Goal: Use online tool/utility: Utilize a website feature to perform a specific function

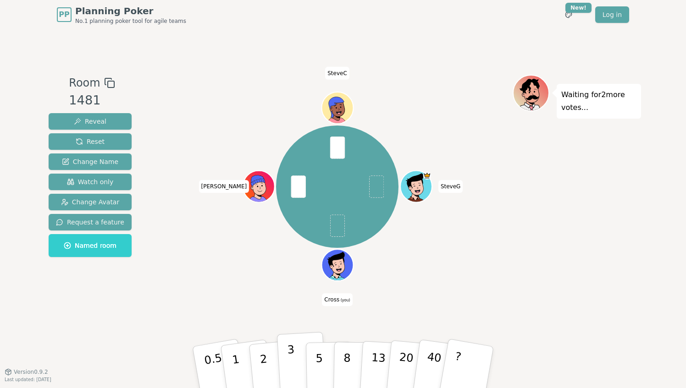
click at [287, 362] on p "3" at bounding box center [292, 368] width 10 height 50
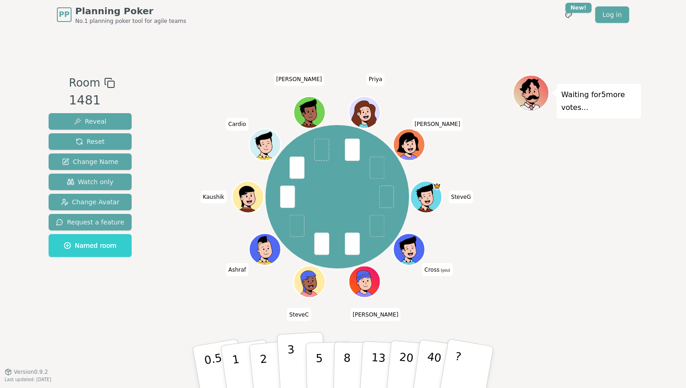
click at [293, 360] on button "3" at bounding box center [302, 368] width 50 height 72
click at [293, 364] on p "3" at bounding box center [292, 368] width 10 height 50
click at [263, 354] on p "2" at bounding box center [265, 369] width 12 height 50
click at [294, 365] on button "3" at bounding box center [302, 368] width 50 height 72
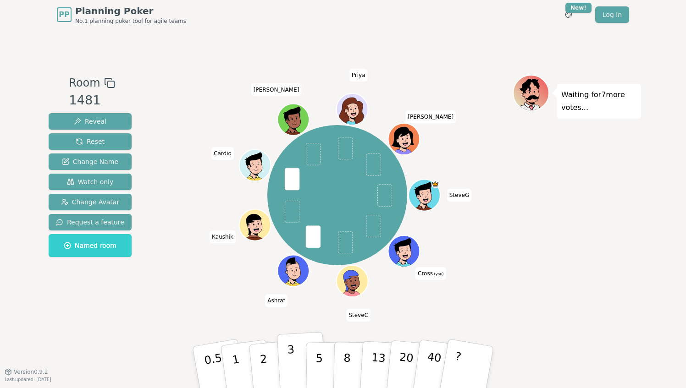
click at [284, 362] on button "3" at bounding box center [302, 368] width 50 height 72
